Goal: Task Accomplishment & Management: Manage account settings

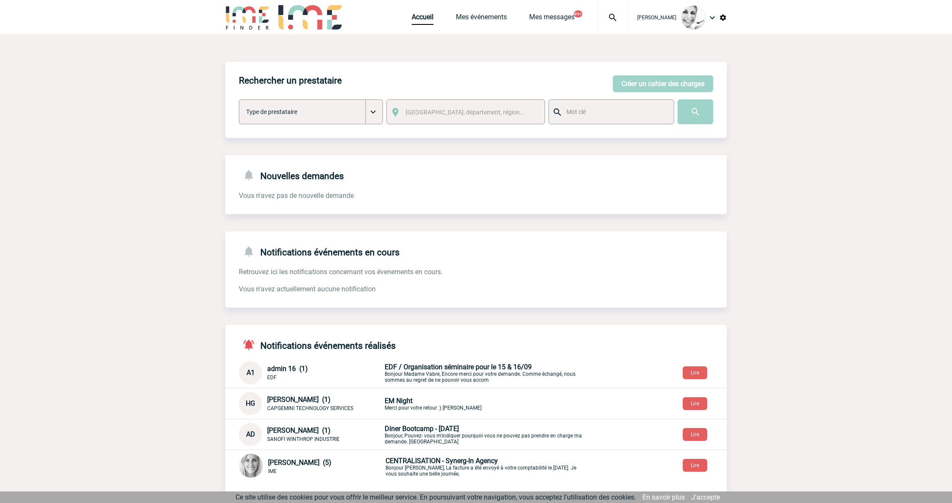
click at [624, 22] on img at bounding box center [612, 17] width 31 height 10
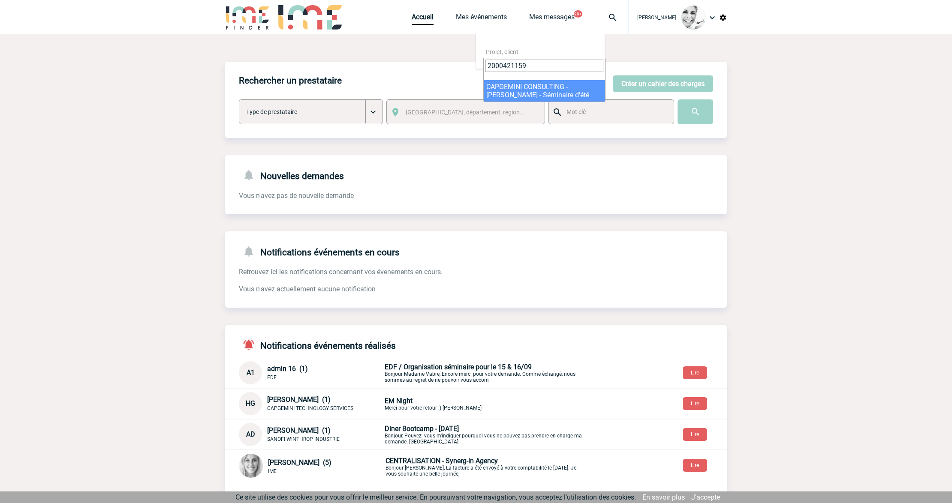
type input "2000421159"
select select "20660"
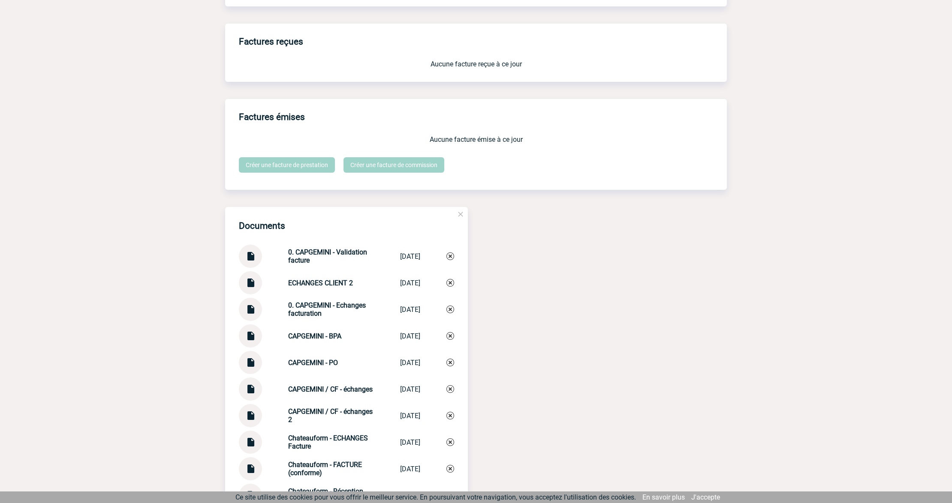
scroll to position [952, 0]
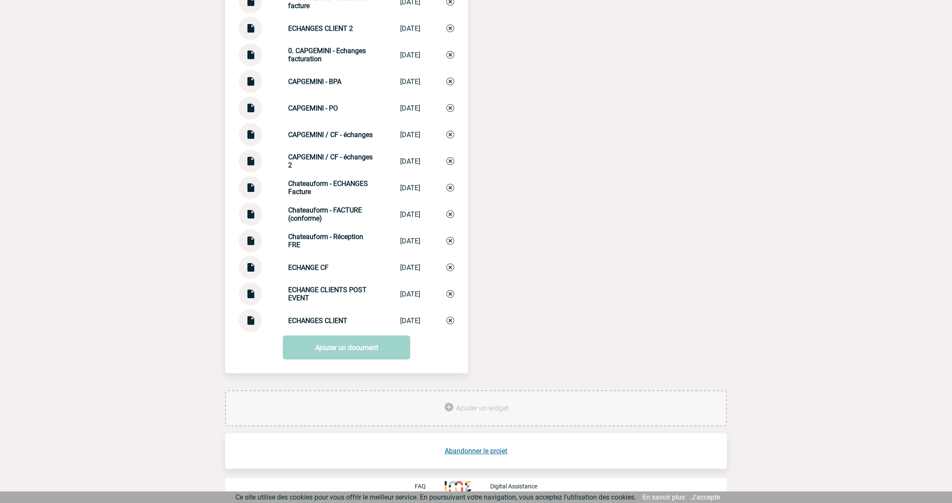
click at [247, 211] on img at bounding box center [250, 211] width 11 height 17
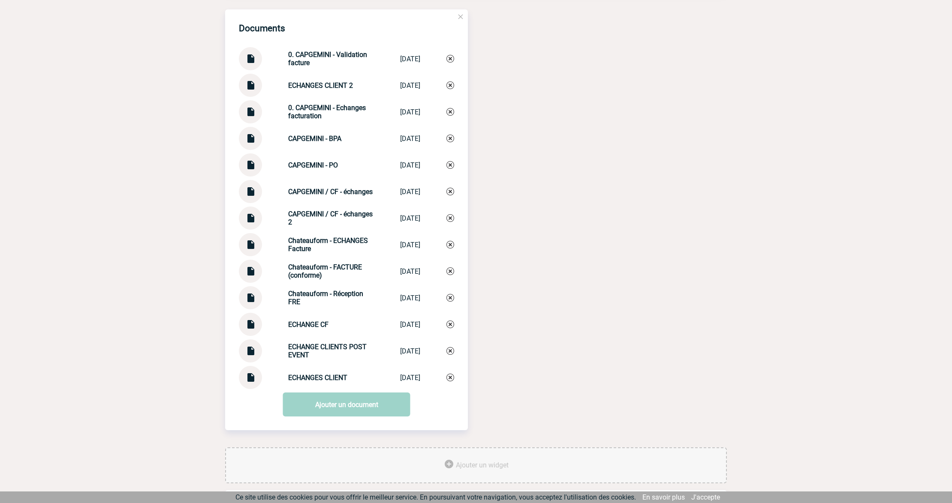
click at [252, 168] on img at bounding box center [250, 162] width 11 height 17
click at [253, 272] on img at bounding box center [250, 268] width 11 height 17
click at [252, 167] on img at bounding box center [250, 162] width 11 height 17
drag, startPoint x: 278, startPoint y: 55, endPoint x: 309, endPoint y: 64, distance: 32.6
click at [309, 64] on div "0. CAPGEMINI - Validation facture 0. CAPGEMINI -... 17/09/2025" at bounding box center [346, 58] width 215 height 23
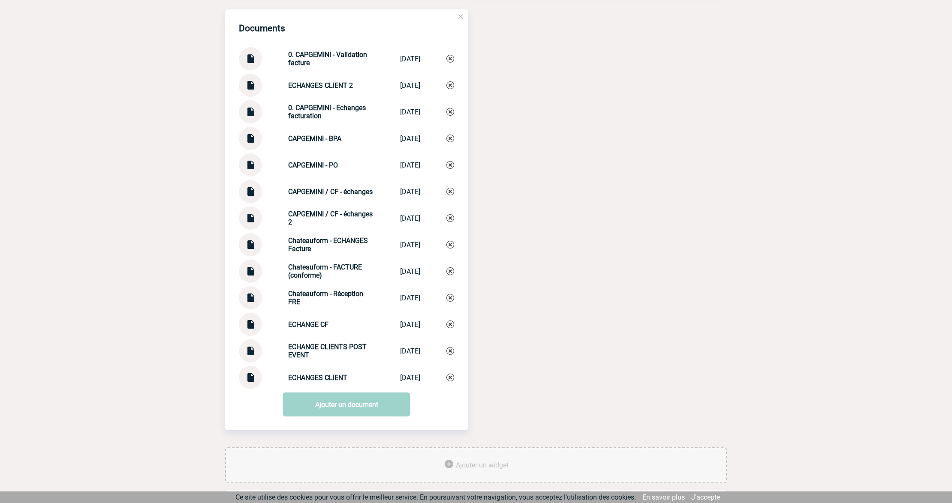
copy strong "0. CAPGEMINI - Validation facture"
click at [448, 59] on img at bounding box center [450, 59] width 8 height 8
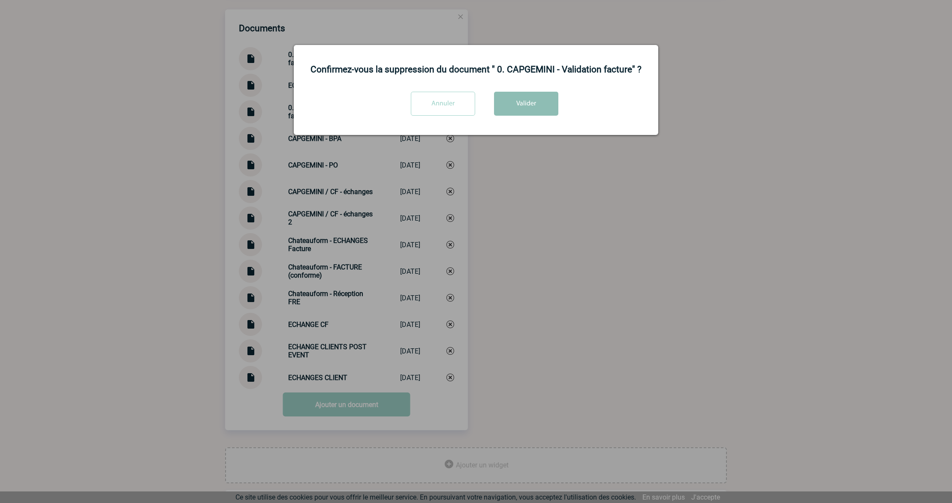
click at [530, 108] on button "Valider" at bounding box center [526, 104] width 64 height 24
click at [527, 225] on div at bounding box center [476, 251] width 952 height 503
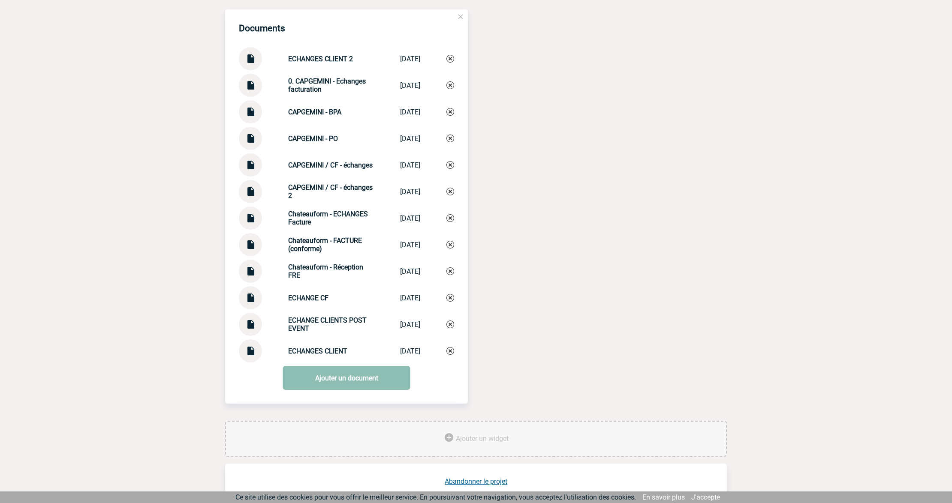
click at [316, 379] on link "Ajouter un document" at bounding box center [346, 378] width 127 height 24
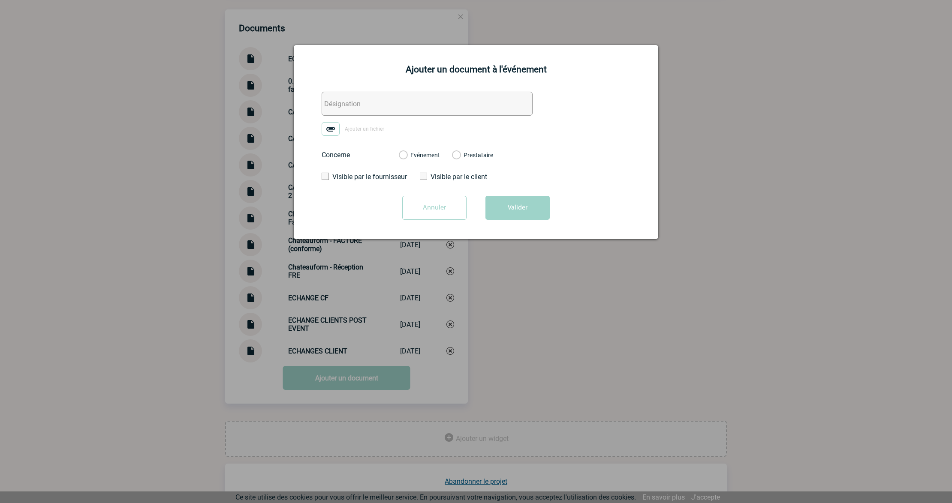
drag, startPoint x: 364, startPoint y: 100, endPoint x: 338, endPoint y: 120, distance: 32.3
click at [364, 100] on input "text" at bounding box center [427, 104] width 211 height 24
paste input "0. CAPGEMINI - Validation facture"
type input "0. CAPGEMINI - Validation facture"
click at [329, 130] on img at bounding box center [331, 129] width 18 height 14
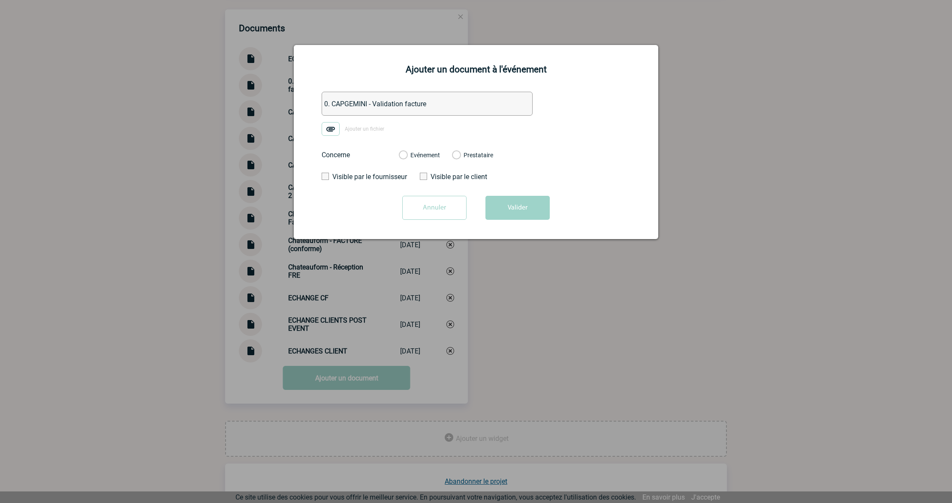
click at [0, 0] on input "Ajouter un fichier" at bounding box center [0, 0] width 0 height 0
click at [402, 157] on label "Evénement" at bounding box center [403, 156] width 8 height 8
click at [0, 0] on input "Evénement" at bounding box center [0, 0] width 0 height 0
click at [518, 211] on button "Valider" at bounding box center [517, 208] width 64 height 24
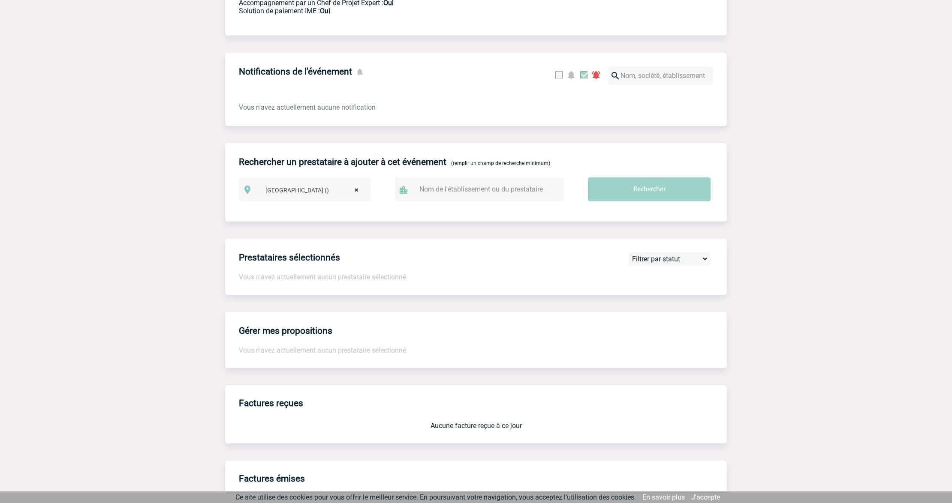
scroll to position [0, 0]
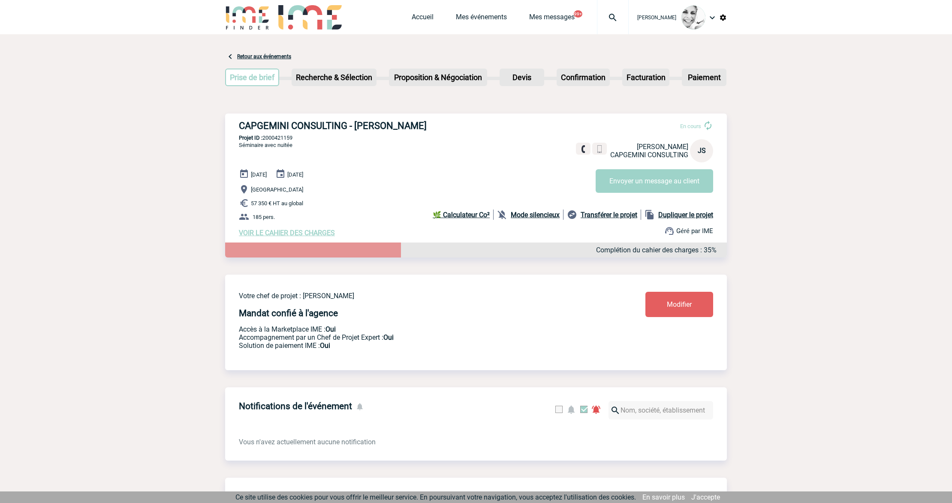
click at [616, 16] on img at bounding box center [612, 17] width 31 height 10
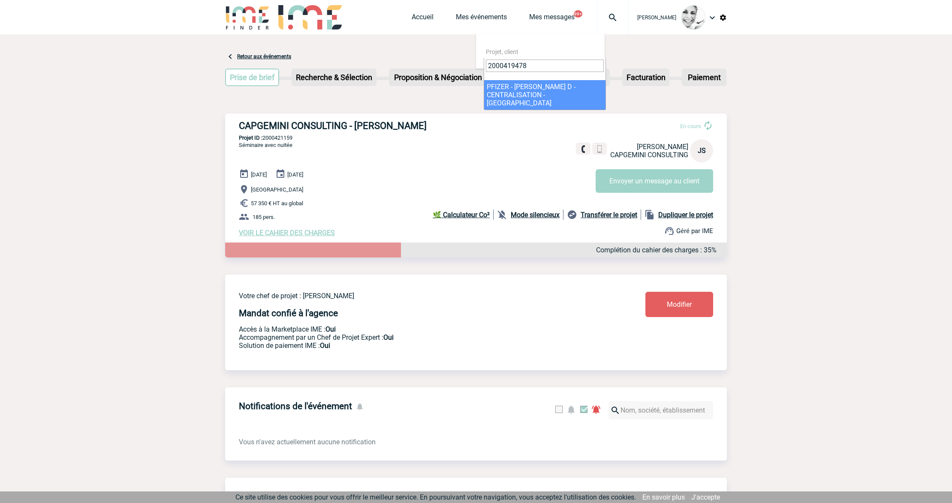
type input "2000419478"
select select "18979"
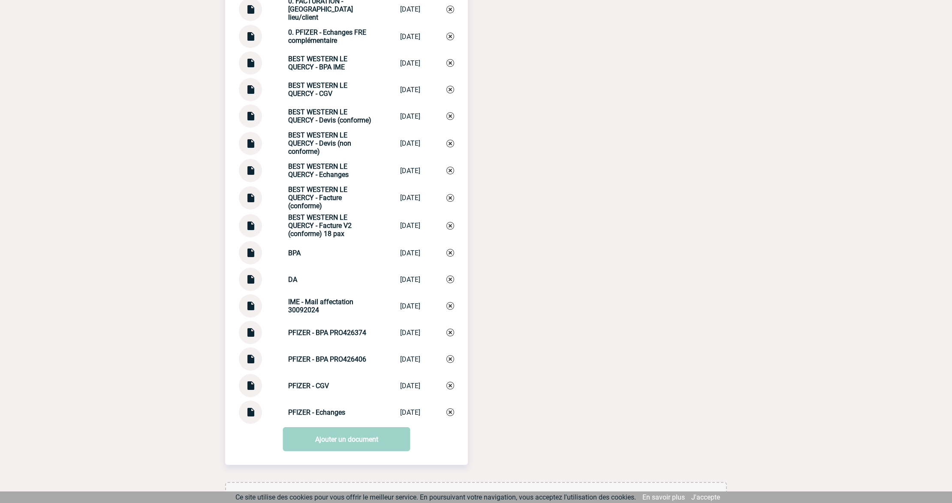
scroll to position [1322, 0]
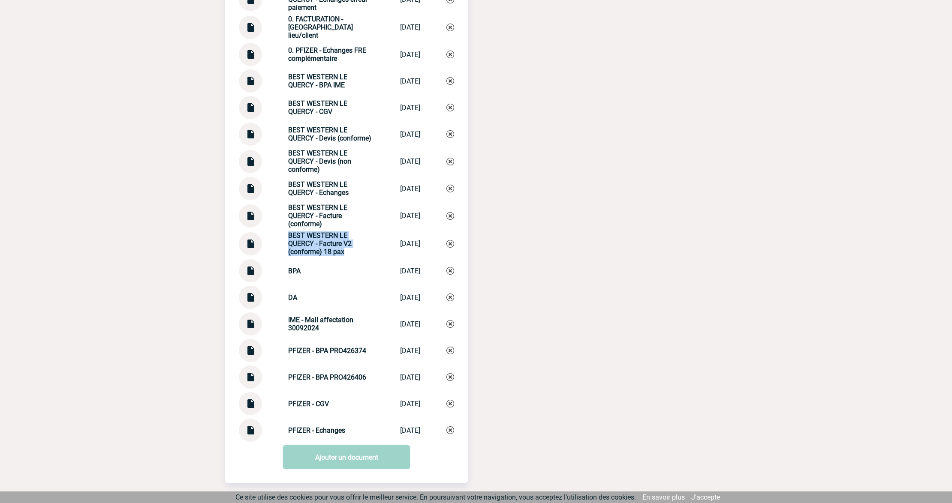
drag, startPoint x: 342, startPoint y: 253, endPoint x: 274, endPoint y: 240, distance: 68.9
click at [274, 240] on div "BEST WESTERN LE QUERCY - Facture V2 (conforme) 18 pax BEST WESTERN LE... [DATE]" at bounding box center [346, 244] width 215 height 24
copy strong "BEST WESTERN LE QUERCY - Facture V2 (conforme) 18 pax"
click at [323, 457] on link "Ajouter un document" at bounding box center [346, 458] width 127 height 24
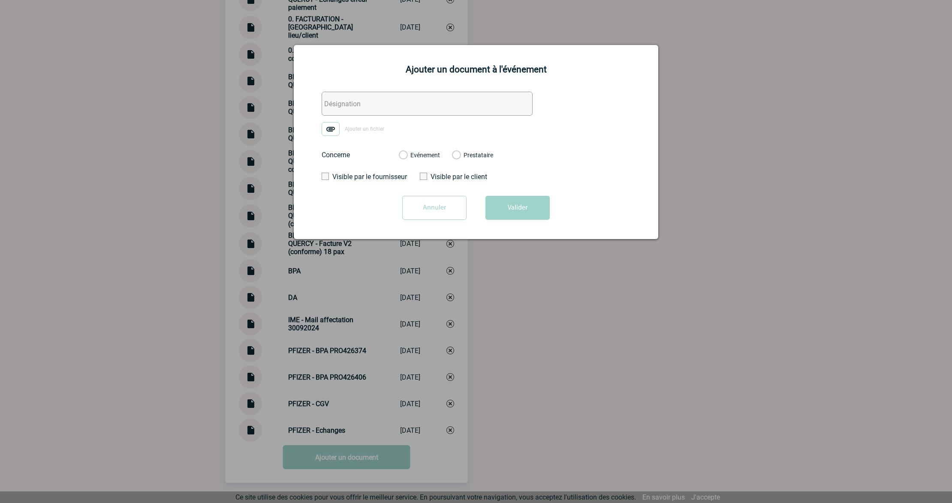
click at [388, 104] on input "text" at bounding box center [427, 104] width 211 height 24
paste input "BEST WESTERN LE QUERCY - Facture V2 (conforme) 18 pax"
drag, startPoint x: 440, startPoint y: 103, endPoint x: 549, endPoint y: 108, distance: 109.0
click at [549, 108] on form "BEST WESTERN LE QUERCY - Facture V2 (conforme) 18 pax Ajouter un fichier Concer…" at bounding box center [475, 159] width 343 height 135
type input "BEST WESTERN LE QUERCY - Facture complémentaire"
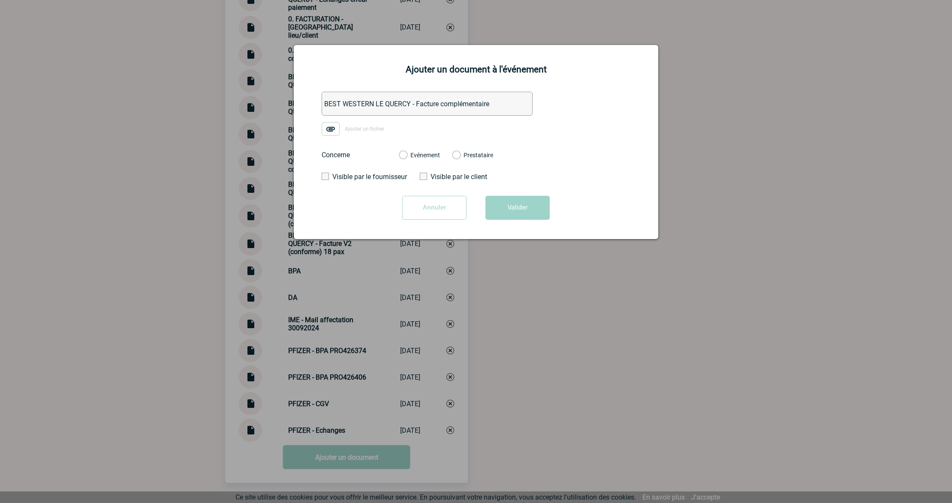
click at [333, 131] on img at bounding box center [331, 129] width 18 height 14
click at [0, 0] on input "Ajouter un fichier" at bounding box center [0, 0] width 0 height 0
drag, startPoint x: 419, startPoint y: 155, endPoint x: 462, endPoint y: 187, distance: 54.5
click at [407, 154] on label "Evénement" at bounding box center [403, 156] width 8 height 8
click at [0, 0] on input "Evénement" at bounding box center [0, 0] width 0 height 0
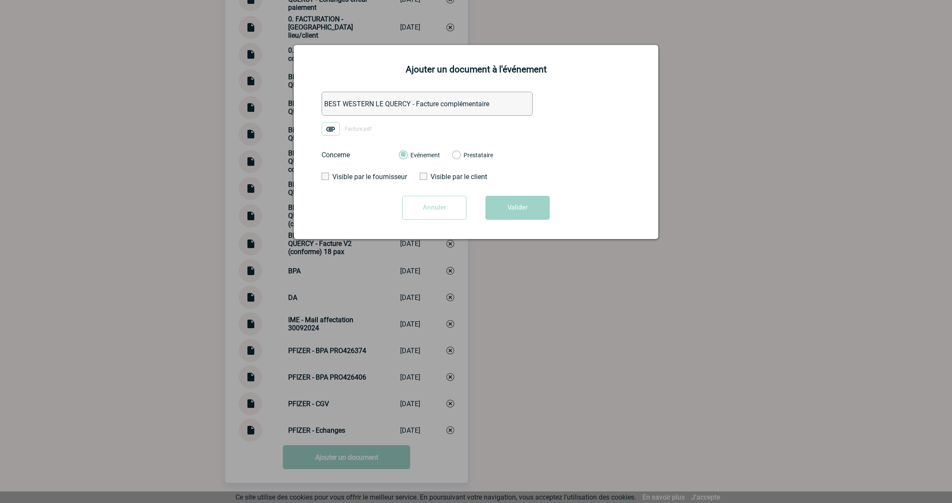
click at [520, 220] on button "Valider" at bounding box center [517, 208] width 64 height 24
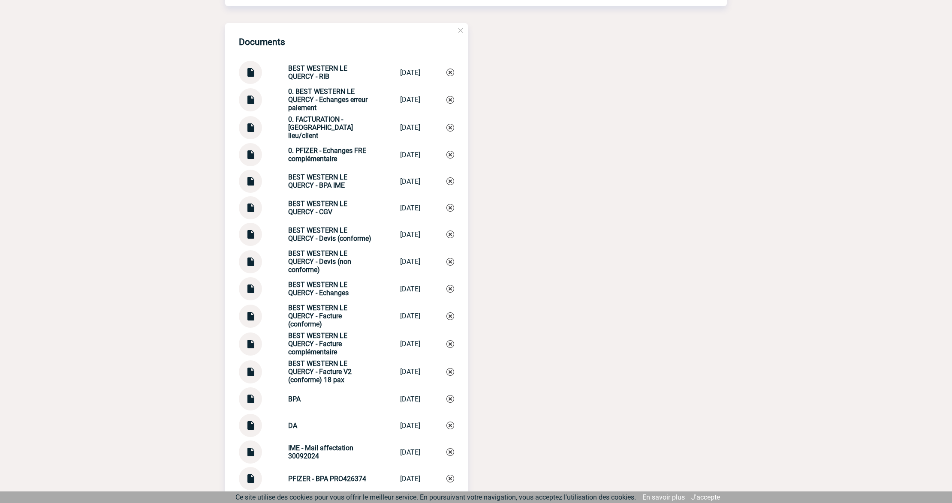
scroll to position [1265, 0]
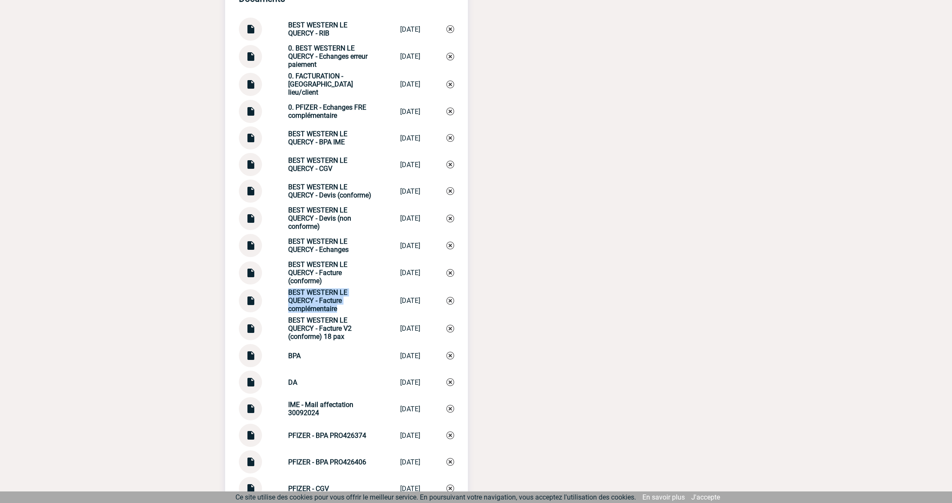
drag, startPoint x: 280, startPoint y: 287, endPoint x: 338, endPoint y: 311, distance: 62.5
click at [338, 311] on div "Documents BEST WESTERN LE QUERCY - RIB BEST WESTERN L... [DATE] 0. BEST WESTERN…" at bounding box center [346, 253] width 243 height 547
copy strong "BEST WESTERN LE QUERCY - Facture complémentaire"
click at [448, 299] on img at bounding box center [450, 301] width 8 height 8
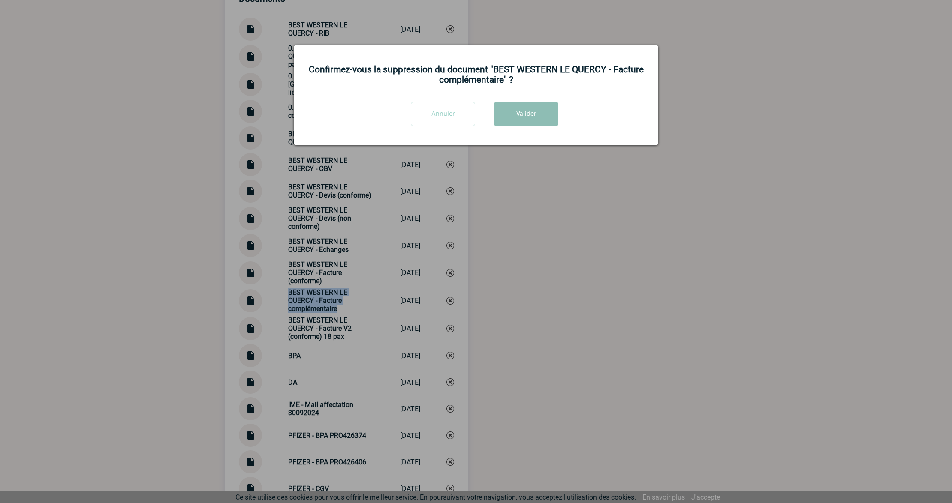
click at [533, 117] on button "Valider" at bounding box center [526, 114] width 64 height 24
click at [533, 328] on div at bounding box center [476, 251] width 952 height 503
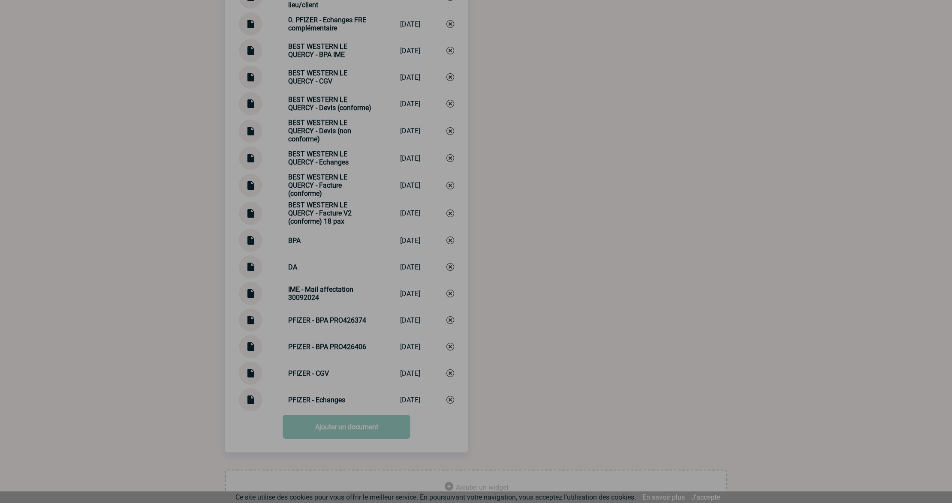
scroll to position [1379, 0]
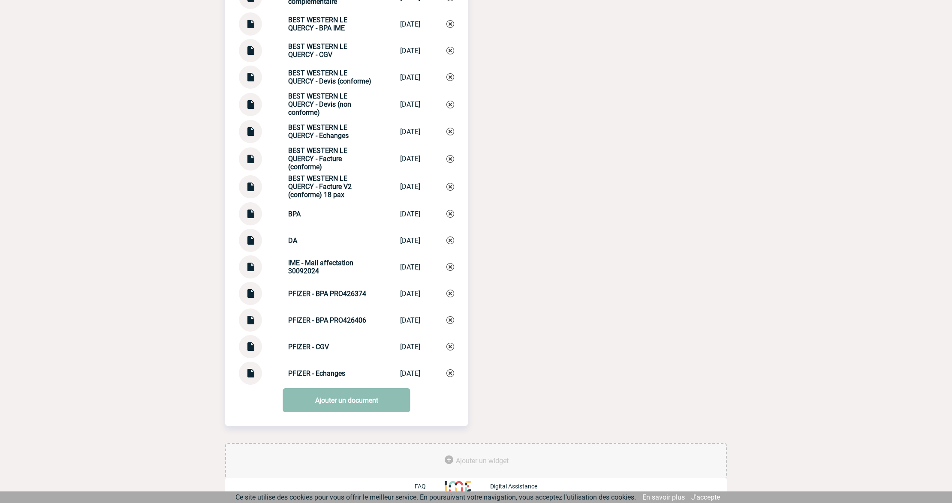
click at [321, 395] on link "Ajouter un document" at bounding box center [346, 400] width 127 height 24
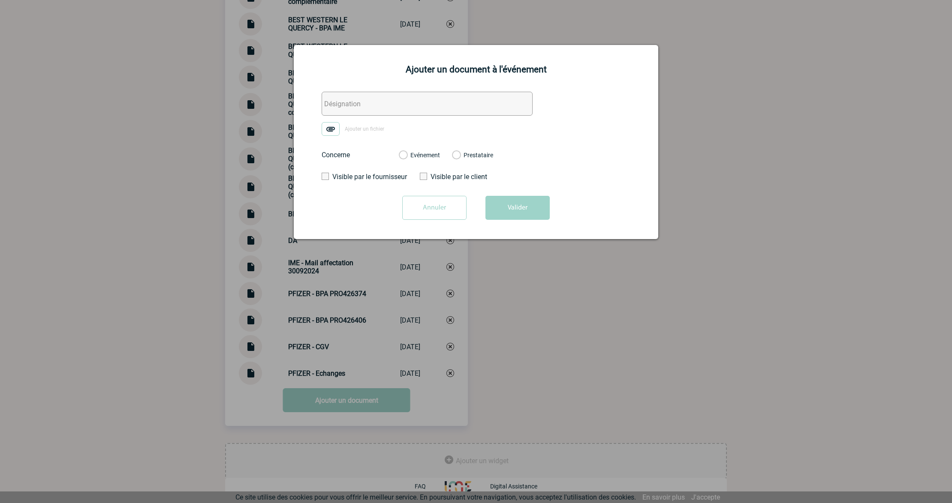
click at [341, 110] on input "text" at bounding box center [427, 104] width 211 height 24
paste input "BEST WESTERN LE QUERCY - Facture complémentaire"
click at [329, 127] on img at bounding box center [331, 129] width 18 height 14
click at [0, 0] on input "Ajouter un fichier" at bounding box center [0, 0] width 0 height 0
click at [407, 157] on label "Evénement" at bounding box center [403, 156] width 8 height 8
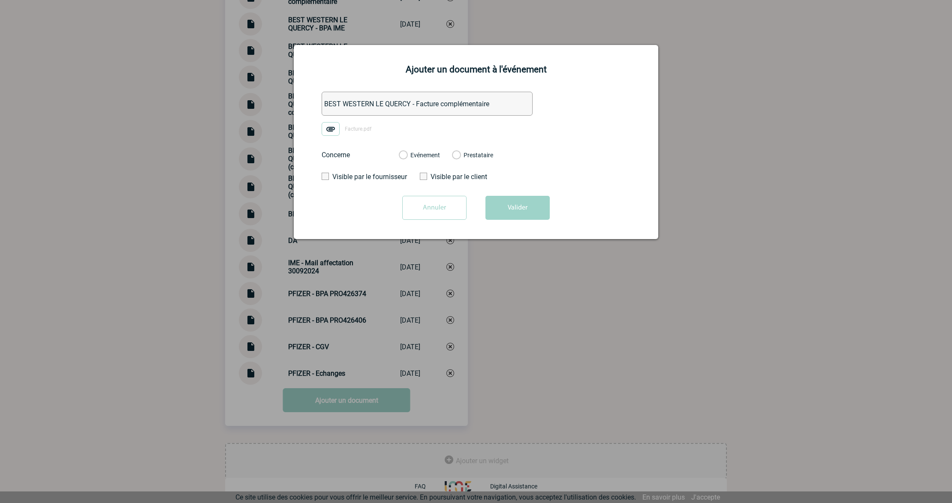
click at [0, 0] on input "Evénement" at bounding box center [0, 0] width 0 height 0
type input "0. BEST WESTERN LE QUERCY - Facture complémentaire"
click at [515, 202] on button "Valider" at bounding box center [517, 208] width 64 height 24
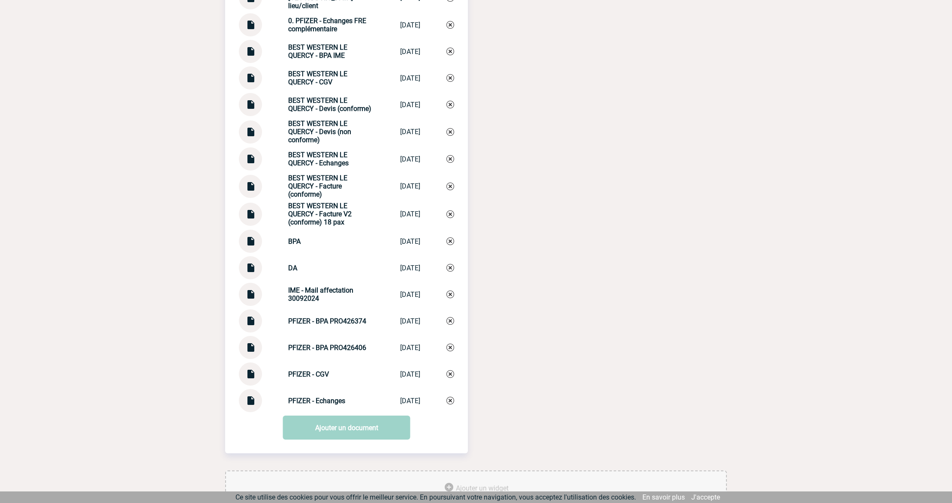
click at [551, 294] on div "Documents 0. BEST WESTERN LE QUERCY - Facture complémentaire 0. BEST WESTER... …" at bounding box center [476, 167] width 502 height 605
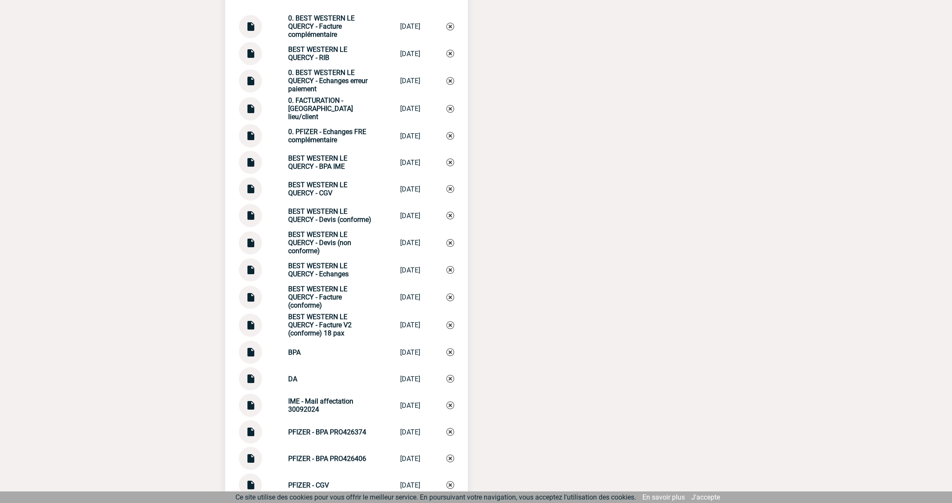
scroll to position [1265, 0]
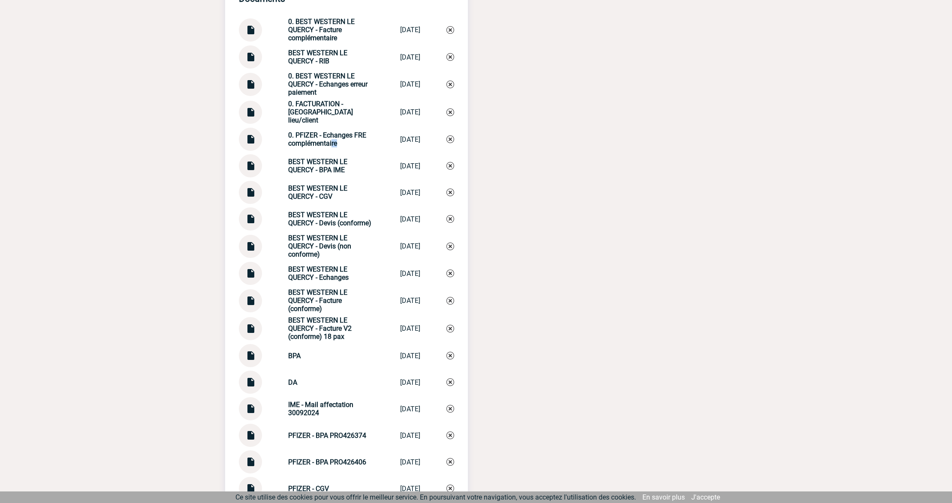
drag, startPoint x: 339, startPoint y: 148, endPoint x: 328, endPoint y: 147, distance: 11.2
click at [328, 147] on div "0. PFIZER - Echanges FRE complémentaire" at bounding box center [331, 139] width 86 height 16
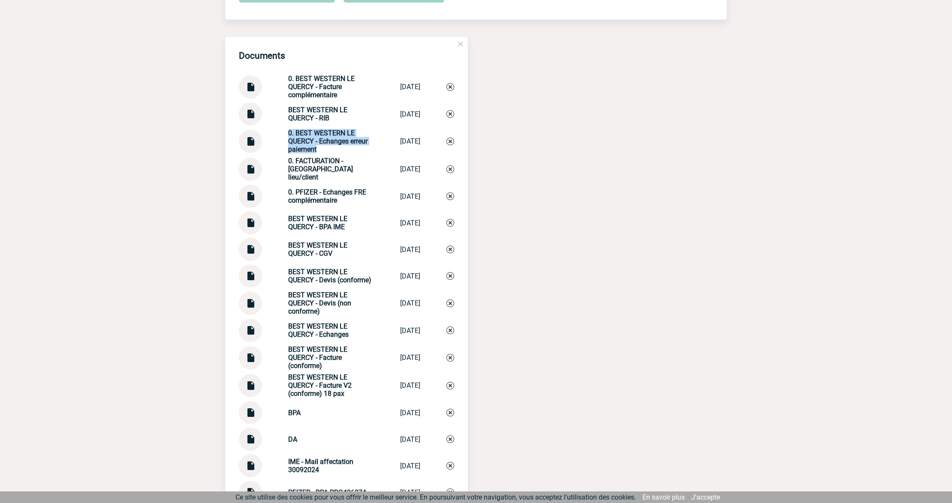
drag, startPoint x: 313, startPoint y: 153, endPoint x: 280, endPoint y: 139, distance: 36.3
click at [280, 139] on div "0. BEST WESTERN LE QUERCY - Echanges erreur paiement 0. BEST WESTERN... [DATE]" at bounding box center [346, 141] width 215 height 24
drag, startPoint x: 346, startPoint y: 103, endPoint x: 265, endPoint y: 75, distance: 86.5
click at [265, 75] on div "Documents 0. BEST WESTERN LE QUERCY - Facture complémentaire 0. BEST WESTER... …" at bounding box center [346, 310] width 243 height 547
click at [292, 85] on strong "0. BEST WESTERN LE QUERCY - Facture complémentaire" at bounding box center [321, 87] width 66 height 24
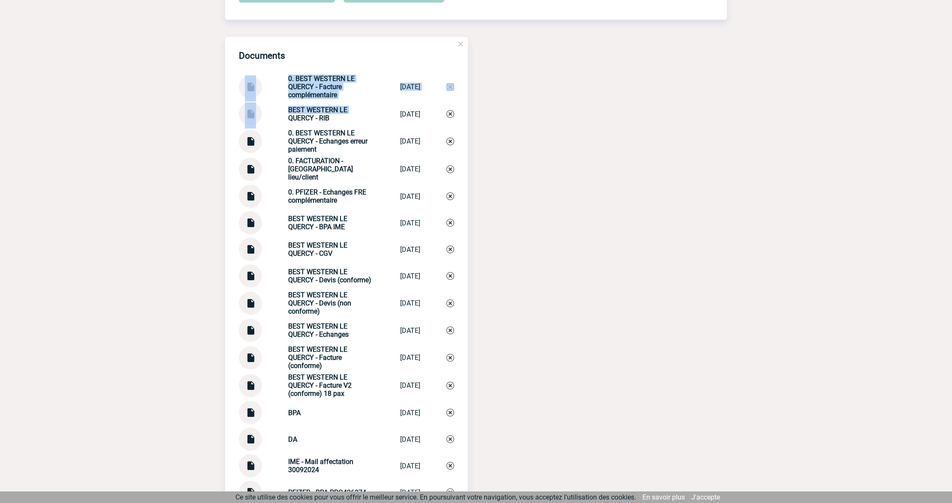
drag, startPoint x: 284, startPoint y: 85, endPoint x: 338, endPoint y: 100, distance: 56.2
click at [338, 99] on div "0. BEST WESTERN LE QUERCY - Facture complémentaire" at bounding box center [331, 87] width 86 height 24
copy strong "0. BEST WESTERN LE QUERCY - Facture complémentaire"
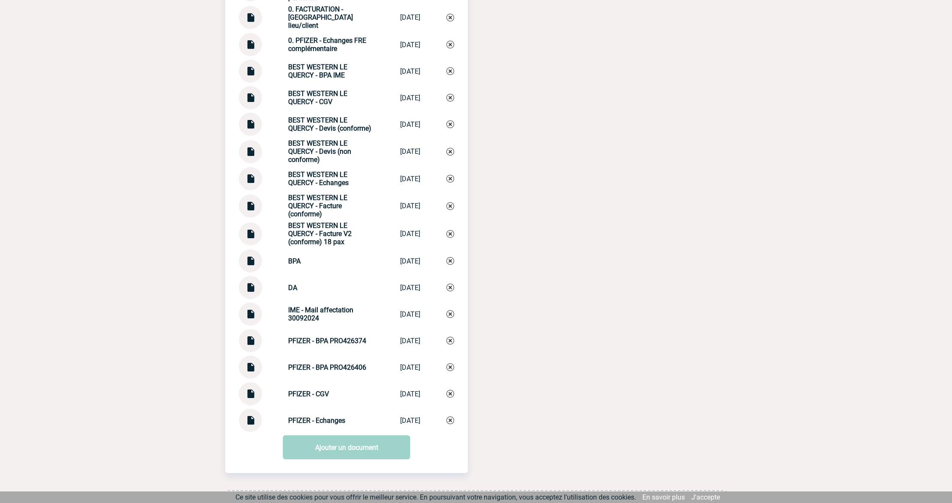
scroll to position [1406, 0]
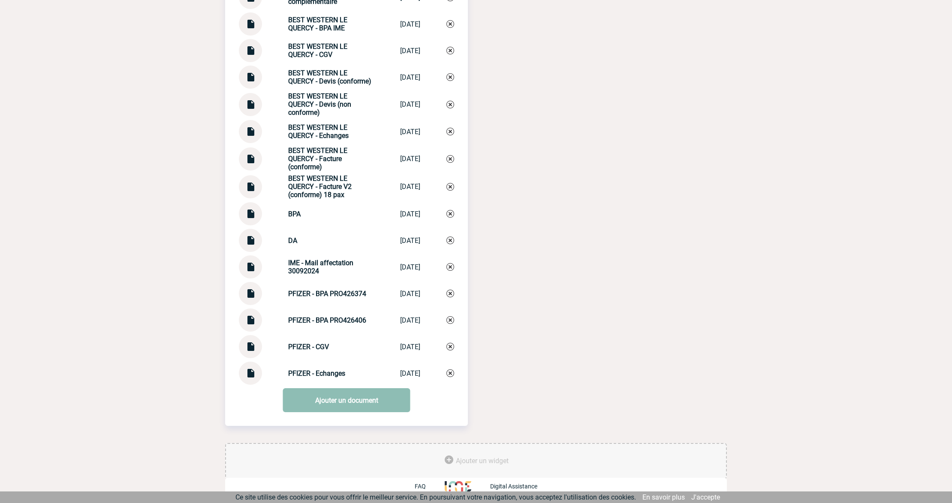
drag, startPoint x: 302, startPoint y: 396, endPoint x: 349, endPoint y: 396, distance: 46.3
click at [303, 396] on link "Ajouter un document" at bounding box center [346, 400] width 127 height 24
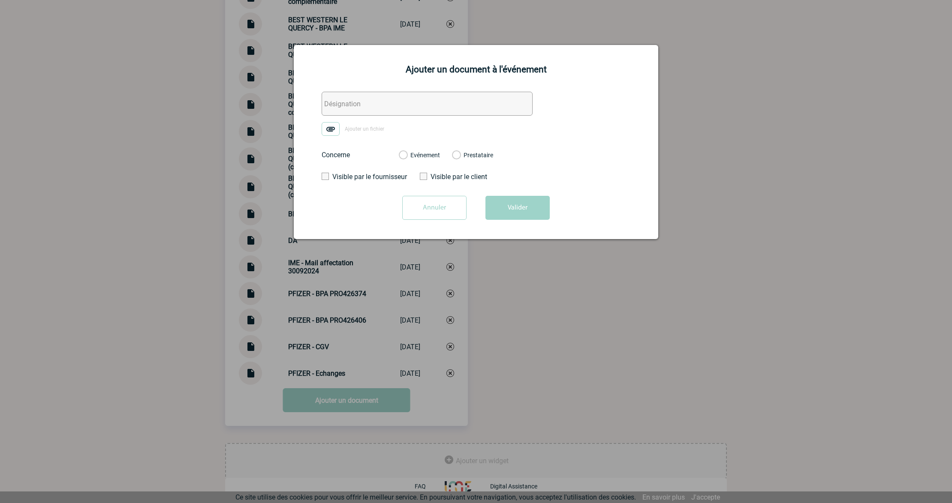
drag, startPoint x: 341, startPoint y: 104, endPoint x: 357, endPoint y: 112, distance: 17.7
click at [341, 104] on input "text" at bounding box center [427, 104] width 211 height 24
paste input "0. BEST WESTERN LE QUERCY - Facture complémentaire"
click at [426, 104] on input "0. BEST WESTERN LE QUERCY - Facture complémentaire" at bounding box center [427, 104] width 211 height 24
click at [421, 105] on input "0. BEST WESTERN LE QUERCY - Facture complémentaire" at bounding box center [427, 104] width 211 height 24
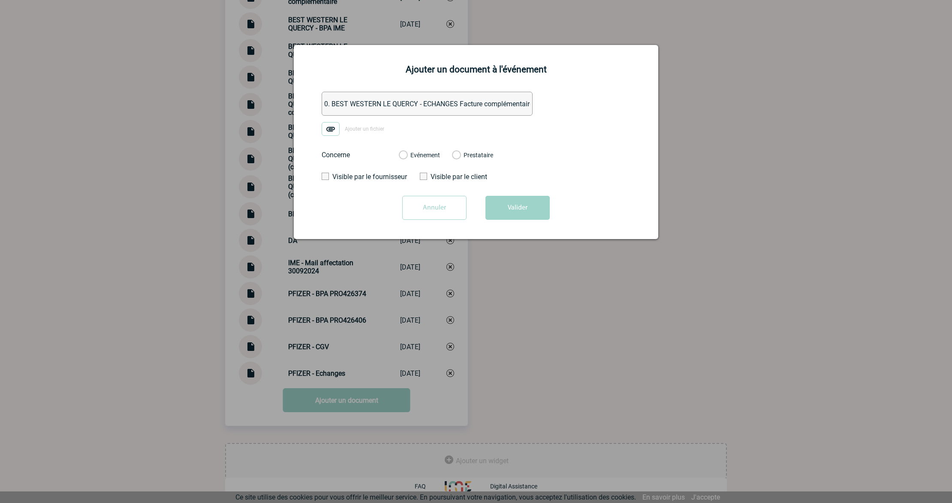
type input "0. BEST WESTERN LE QUERCY - ECHANGES Facture complémentaire"
click at [361, 131] on span "Ajouter un fichier" at bounding box center [364, 129] width 39 height 6
click at [0, 0] on input "Ajouter un fichier" at bounding box center [0, 0] width 0 height 0
click at [437, 161] on div "Evénement Prestataire 2100067027 - Hôtel Best Western Le Quercy Brive" at bounding box center [446, 155] width 108 height 22
click at [442, 166] on div "Evénement Prestataire 2100067027 - Hôtel Best Western Le Quercy Brive" at bounding box center [446, 155] width 108 height 22
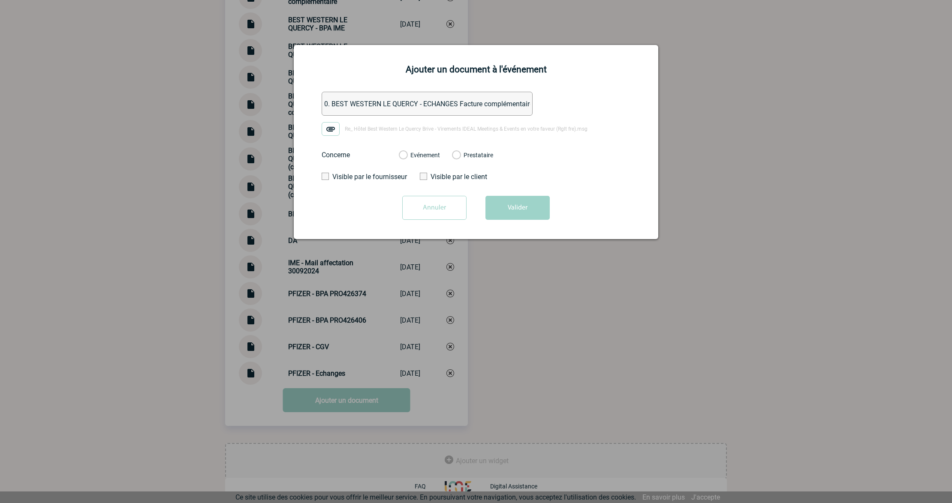
click at [407, 156] on label "Evénement" at bounding box center [403, 156] width 8 height 8
click at [0, 0] on input "Evénement" at bounding box center [0, 0] width 0 height 0
click at [507, 218] on button "Valider" at bounding box center [517, 208] width 64 height 24
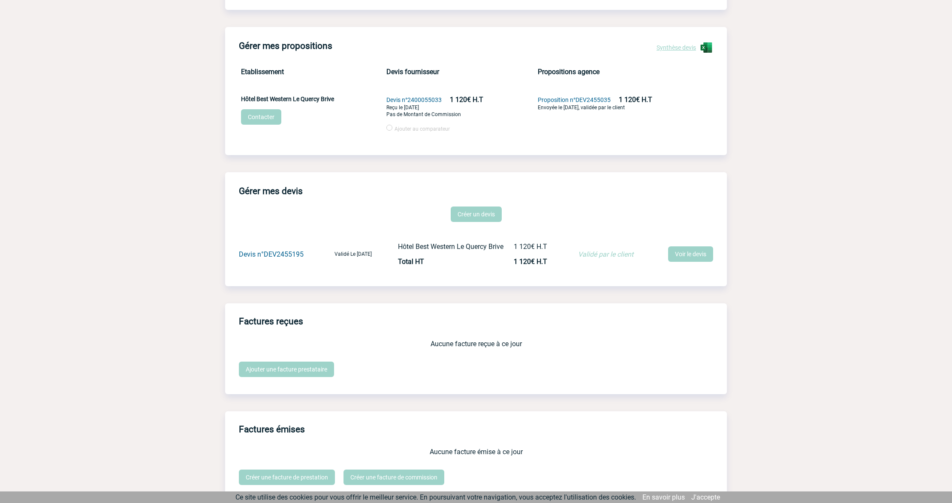
scroll to position [0, 0]
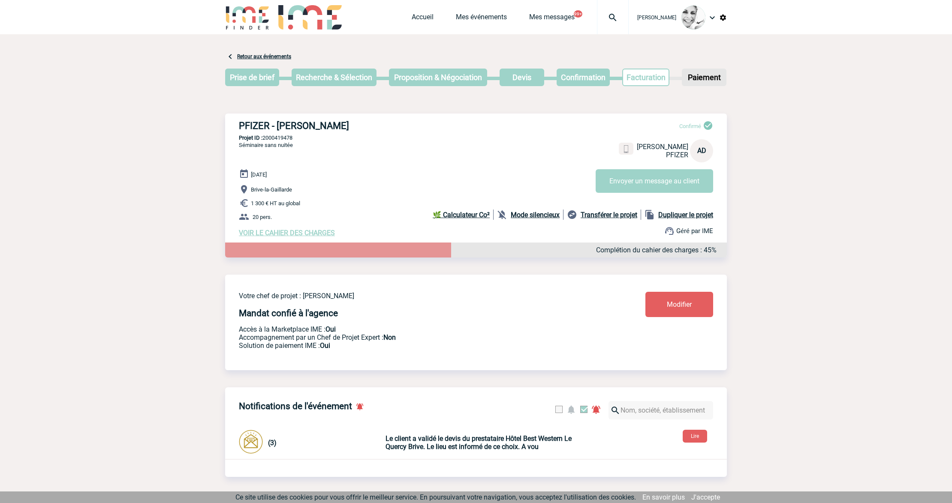
click at [611, 21] on img at bounding box center [612, 17] width 31 height 10
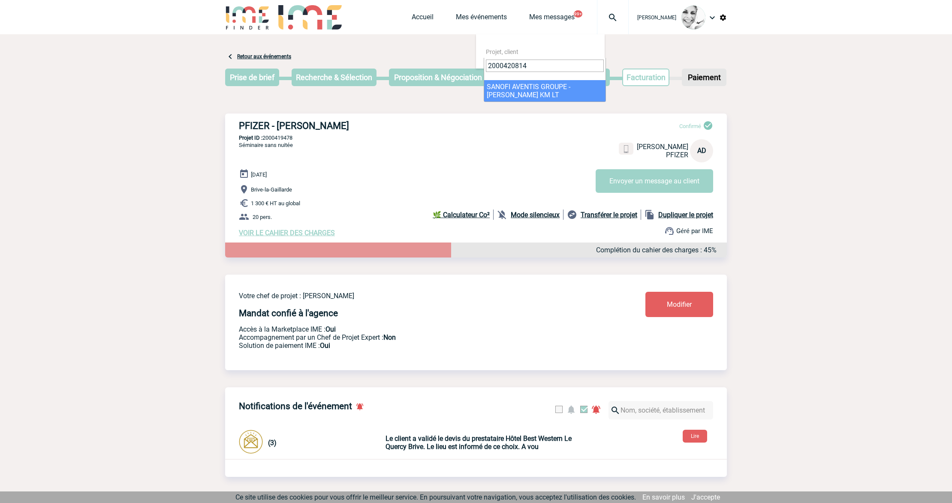
type input "2000420814"
select select "20315"
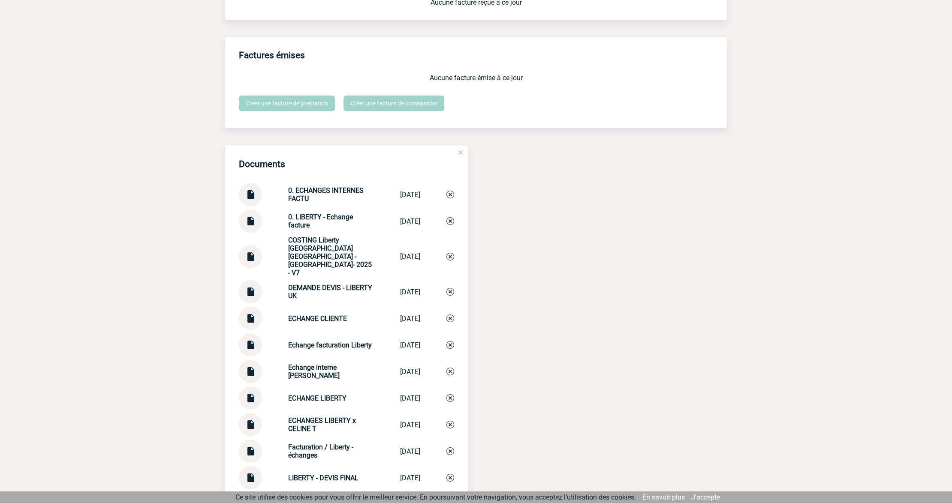
scroll to position [800, 0]
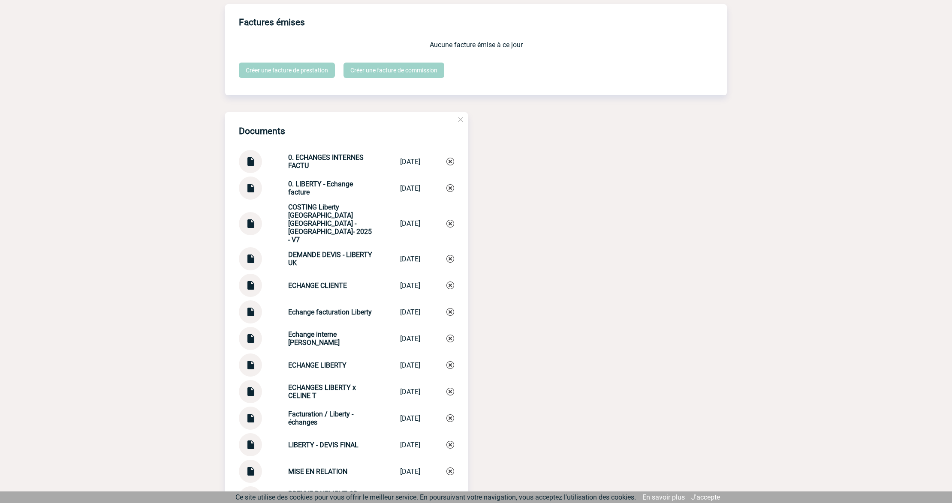
click at [529, 284] on div "Documents 0. ECHANGES INTERNES FACTU 0. ECHANGES INT... 30/06/2025 0. LIBERTY -…" at bounding box center [476, 353] width 502 height 482
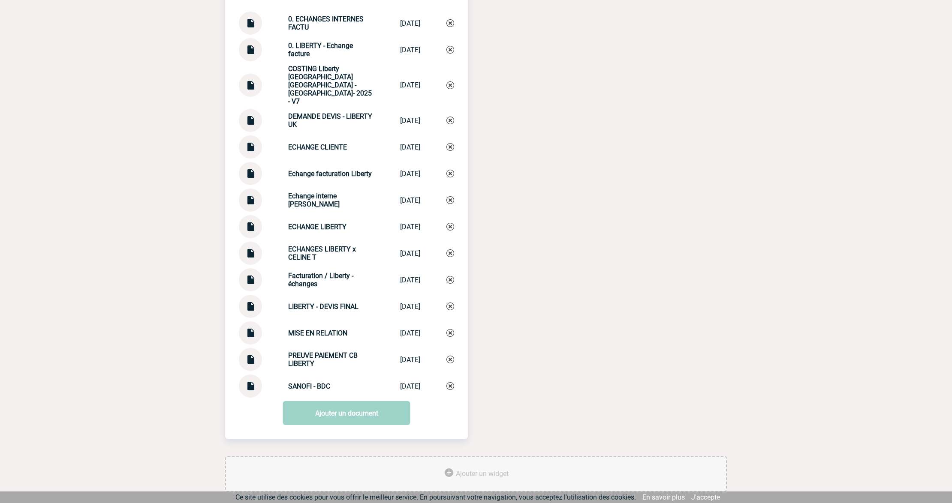
scroll to position [972, 0]
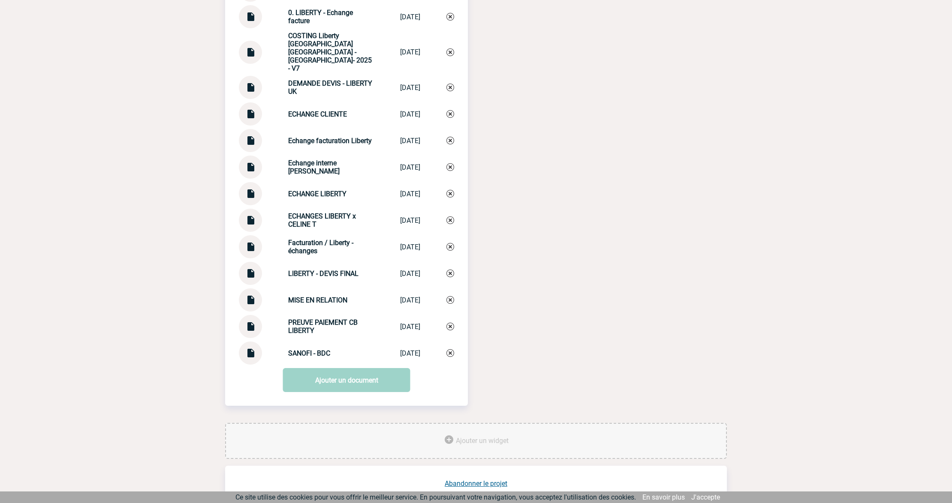
click at [639, 263] on div "Documents 0. ECHANGES INTERNES FACTU 0. ECHANGES INT... 30/06/2025 0. LIBERTY -…" at bounding box center [476, 182] width 502 height 482
